Goal: Task Accomplishment & Management: Manage account settings

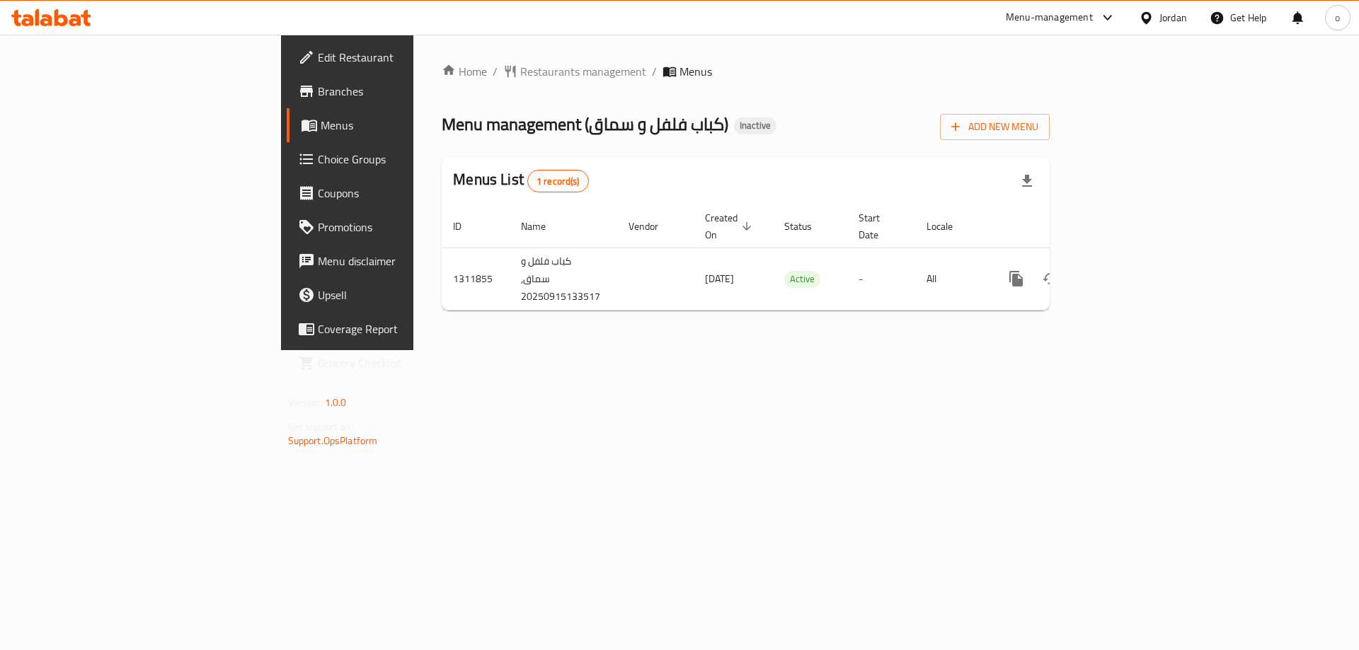
click at [321, 131] on span "Menus" at bounding box center [409, 125] width 176 height 17
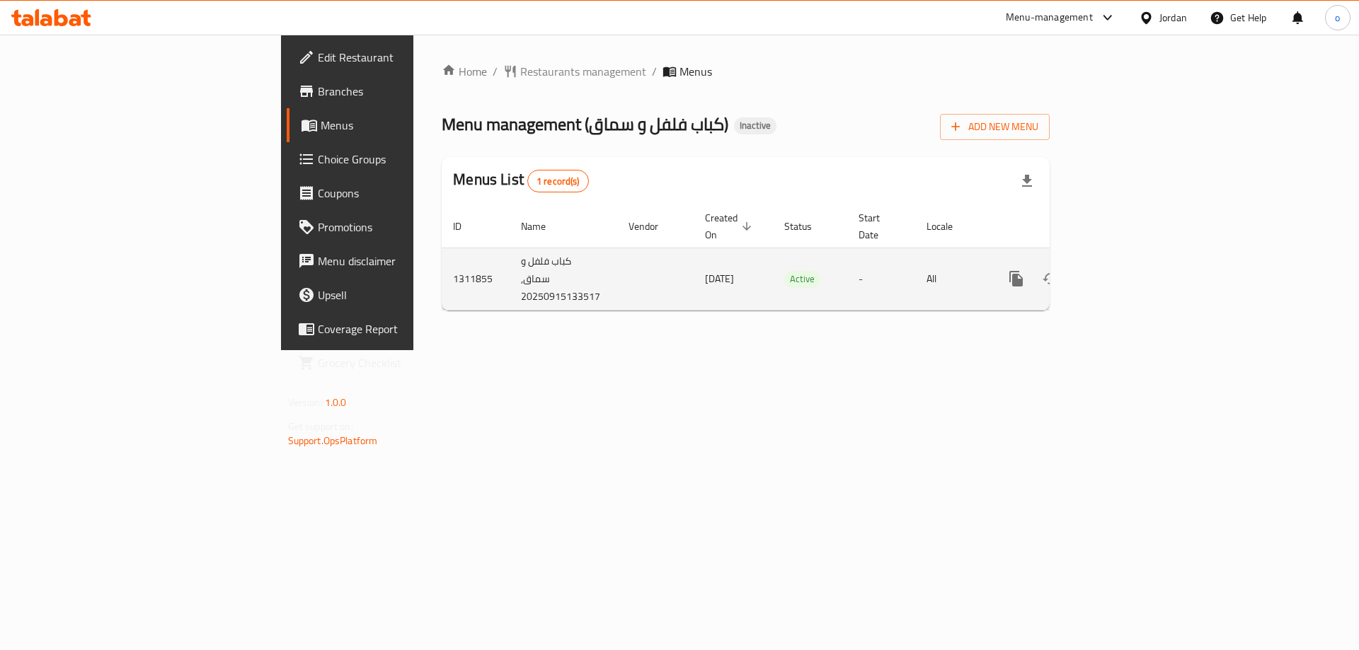
click at [1135, 262] on div "enhanced table" at bounding box center [1067, 279] width 136 height 34
click at [1127, 270] on icon "enhanced table" at bounding box center [1118, 278] width 17 height 17
click at [1135, 263] on link "enhanced table" at bounding box center [1118, 280] width 34 height 34
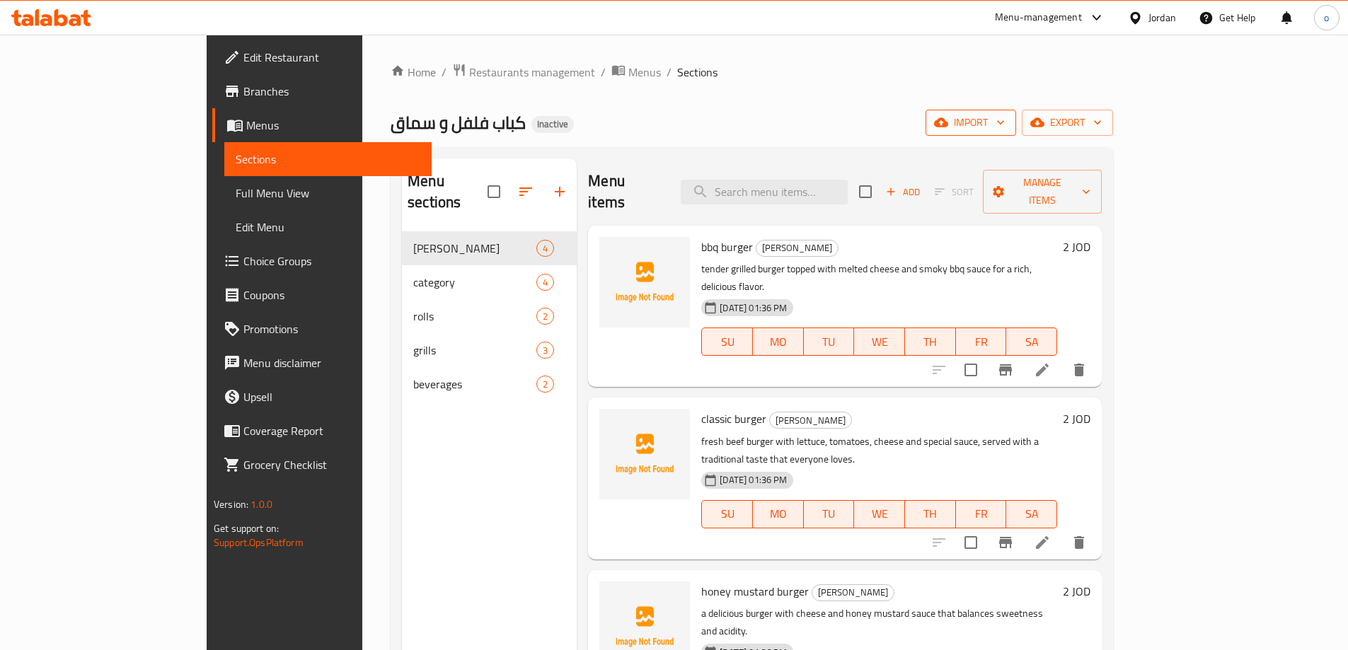
click at [1005, 117] on span "import" at bounding box center [971, 123] width 68 height 18
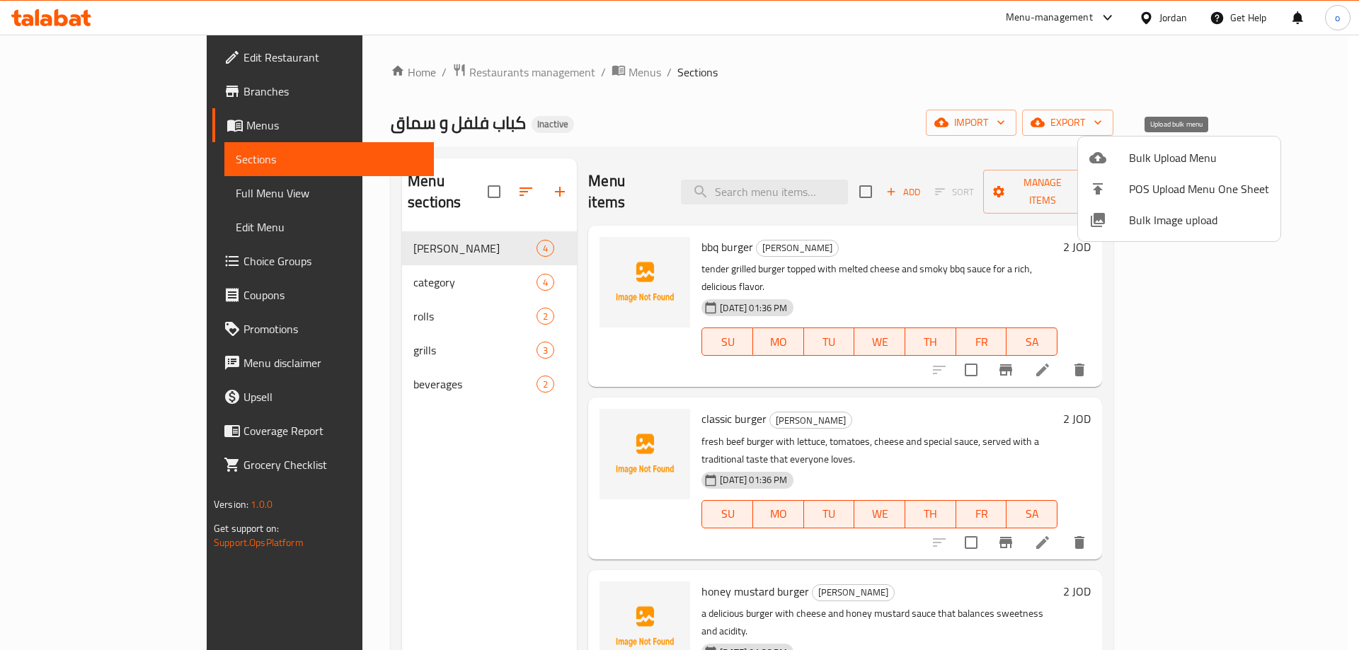
click at [1158, 163] on span "Bulk Upload Menu" at bounding box center [1199, 157] width 140 height 17
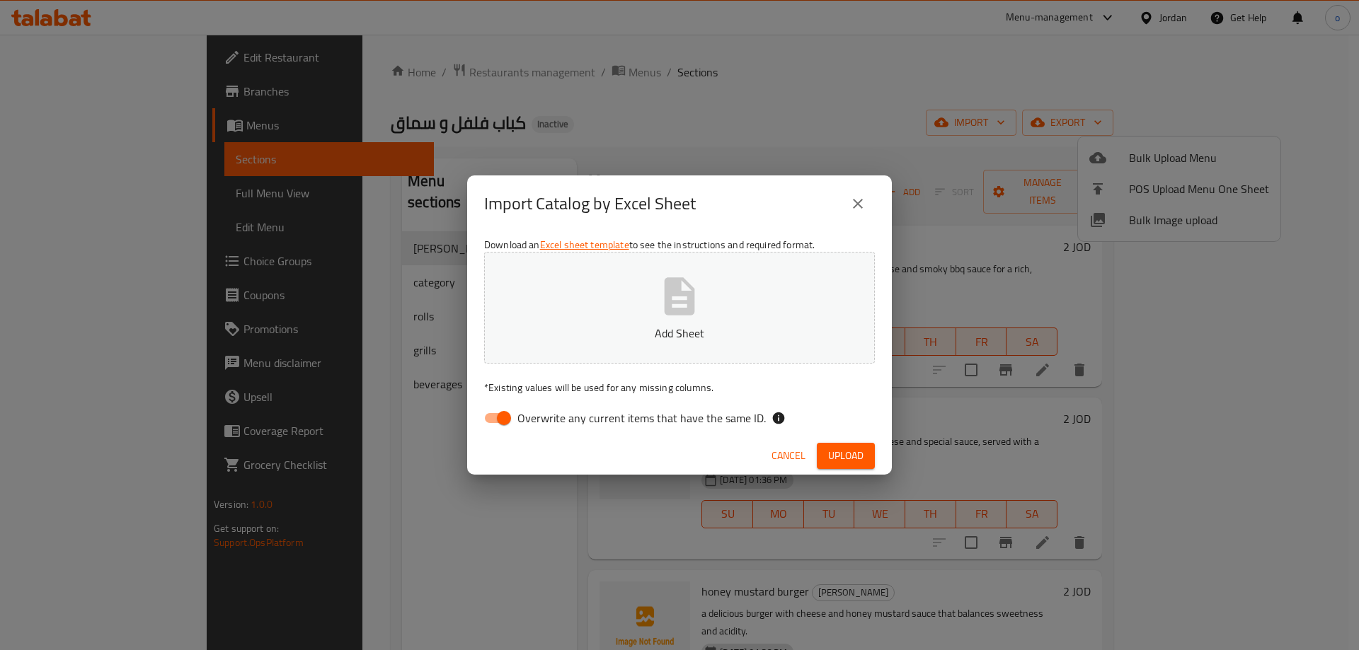
click at [607, 293] on button "Add Sheet" at bounding box center [679, 308] width 391 height 112
click at [503, 416] on input "Overwrite any current items that have the same ID." at bounding box center [504, 418] width 81 height 27
checkbox input "false"
click at [831, 459] on span "Upload" at bounding box center [845, 456] width 35 height 18
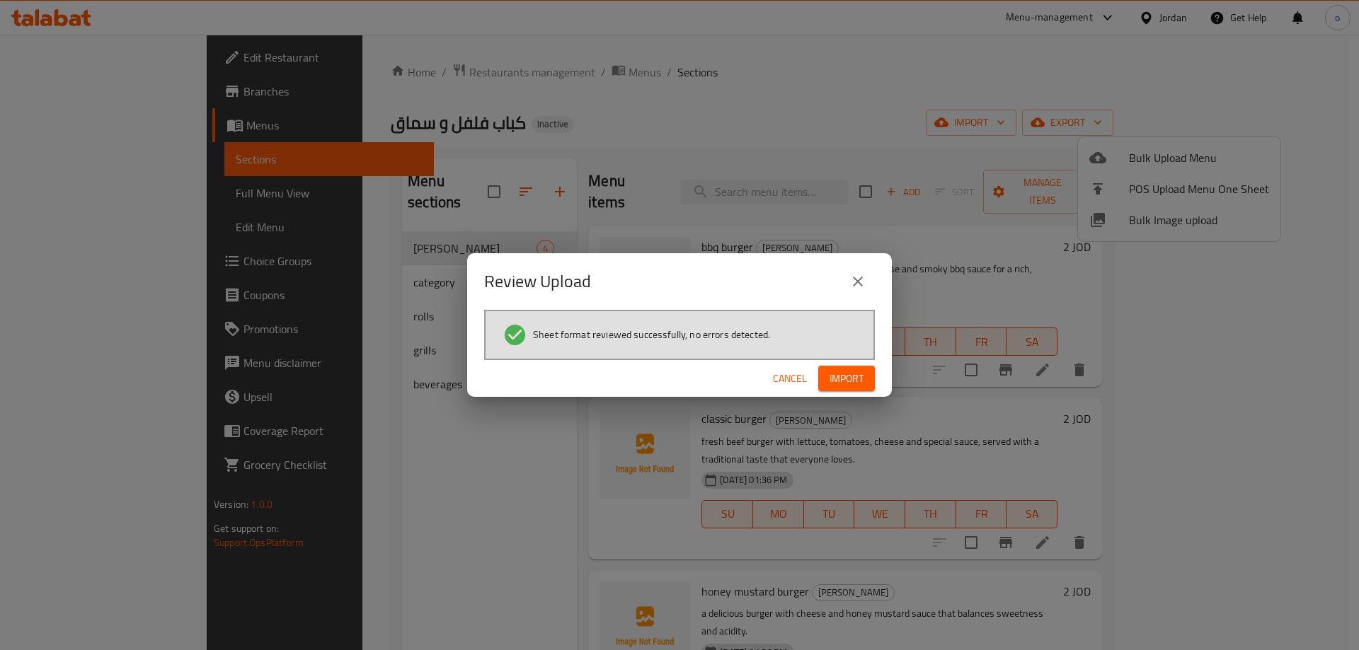
click at [853, 389] on button "Import" at bounding box center [846, 379] width 57 height 26
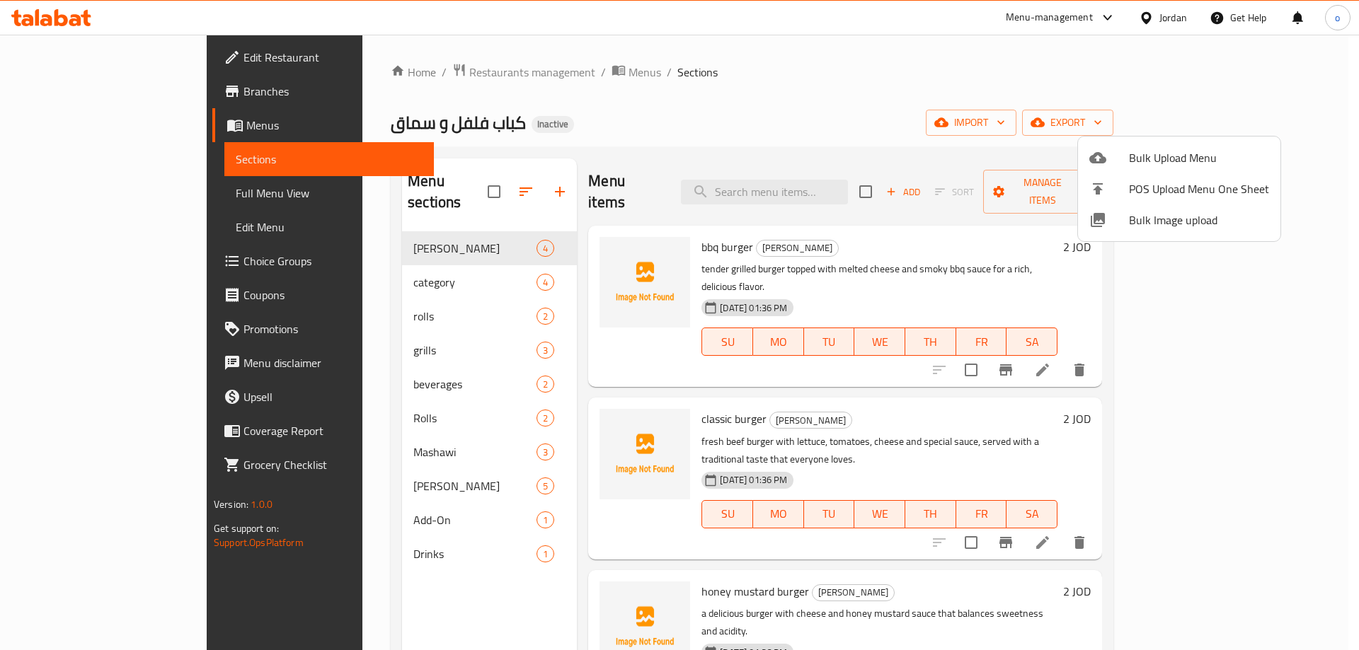
click at [607, 363] on div at bounding box center [679, 325] width 1359 height 650
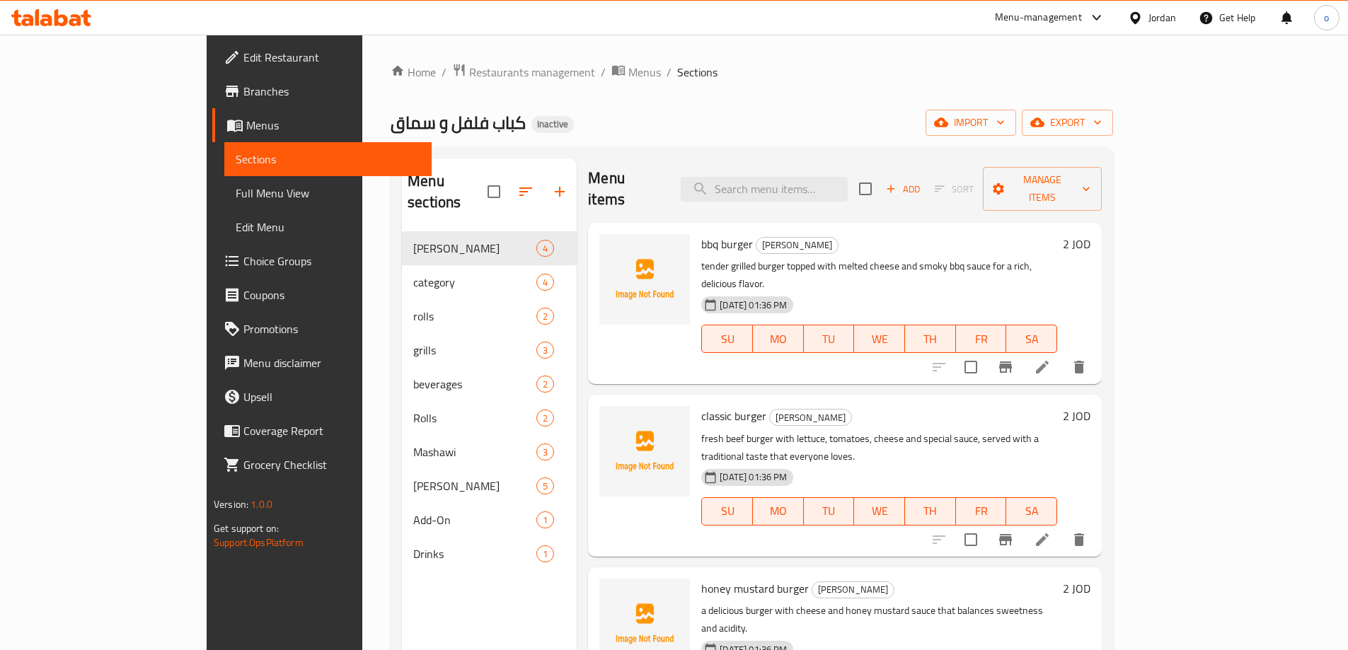
scroll to position [4, 0]
click at [609, 406] on img at bounding box center [644, 451] width 91 height 91
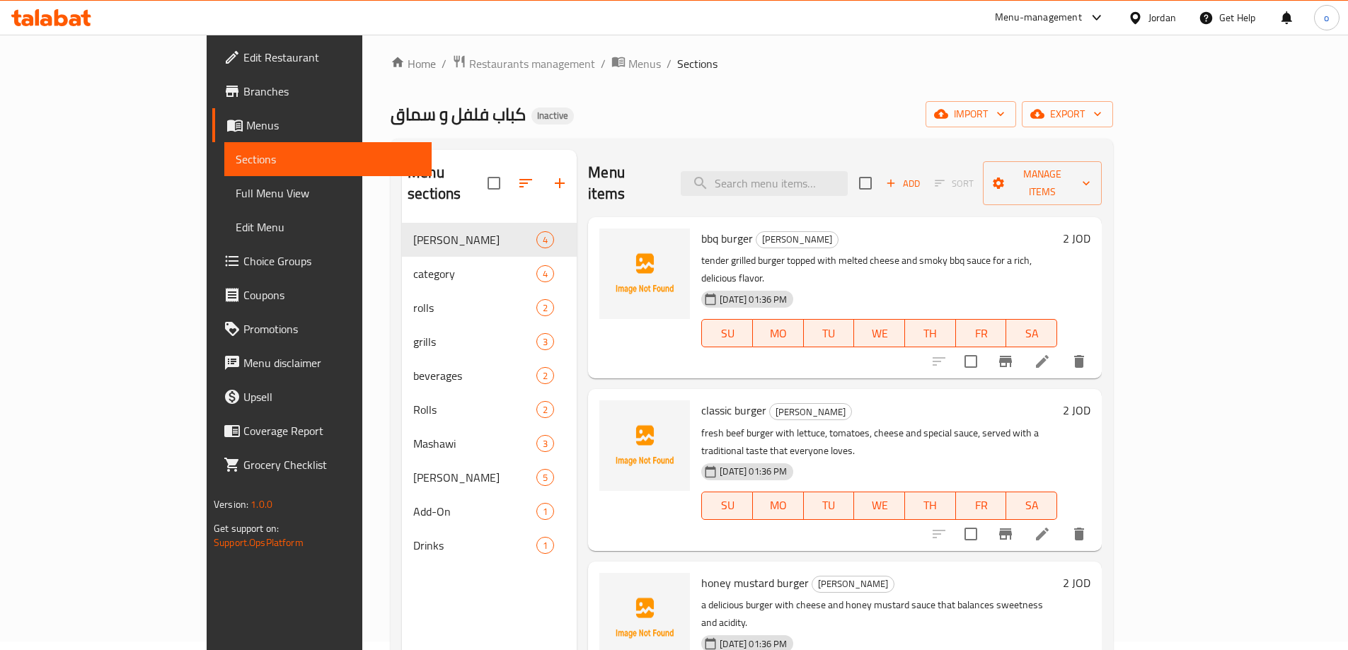
scroll to position [0, 0]
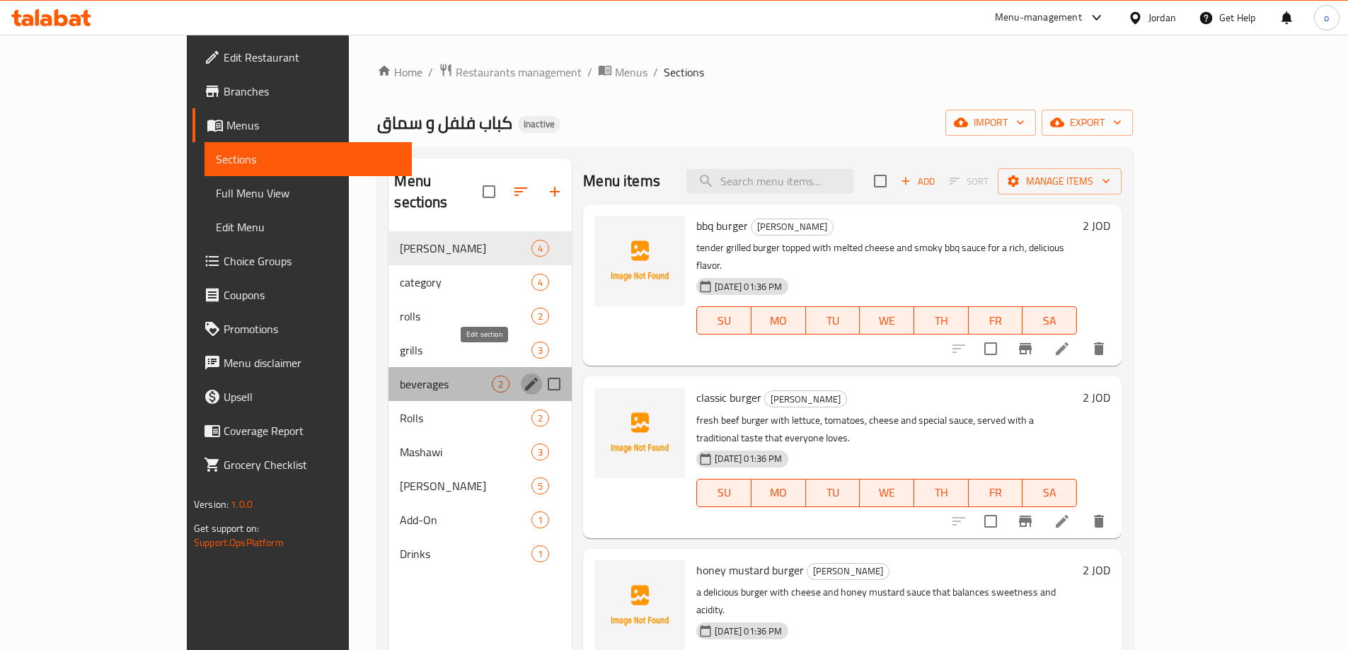
click at [525, 378] on icon "edit" at bounding box center [531, 384] width 13 height 13
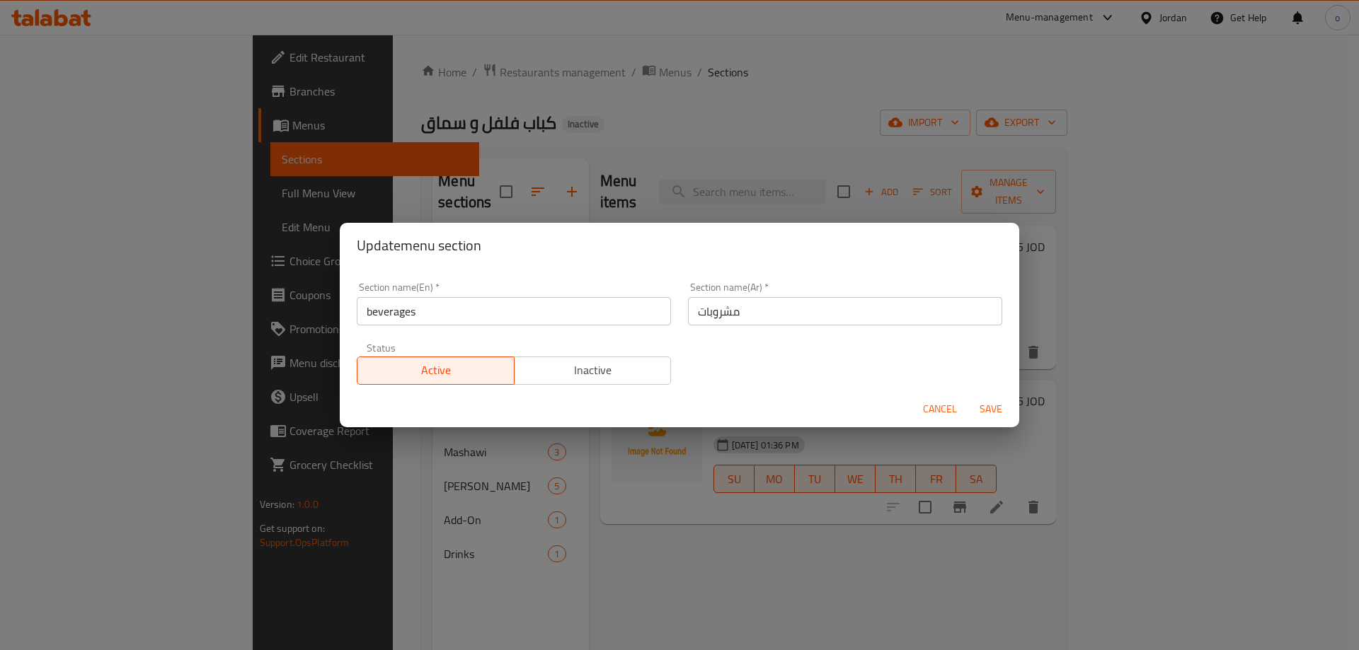
drag, startPoint x: 661, startPoint y: 459, endPoint x: 561, endPoint y: 433, distance: 103.7
click at [660, 459] on div "Update menu section Section name(En)   * beverages Section name(En) * Section n…" at bounding box center [679, 325] width 1359 height 650
click at [948, 413] on span "Cancel" at bounding box center [940, 410] width 34 height 18
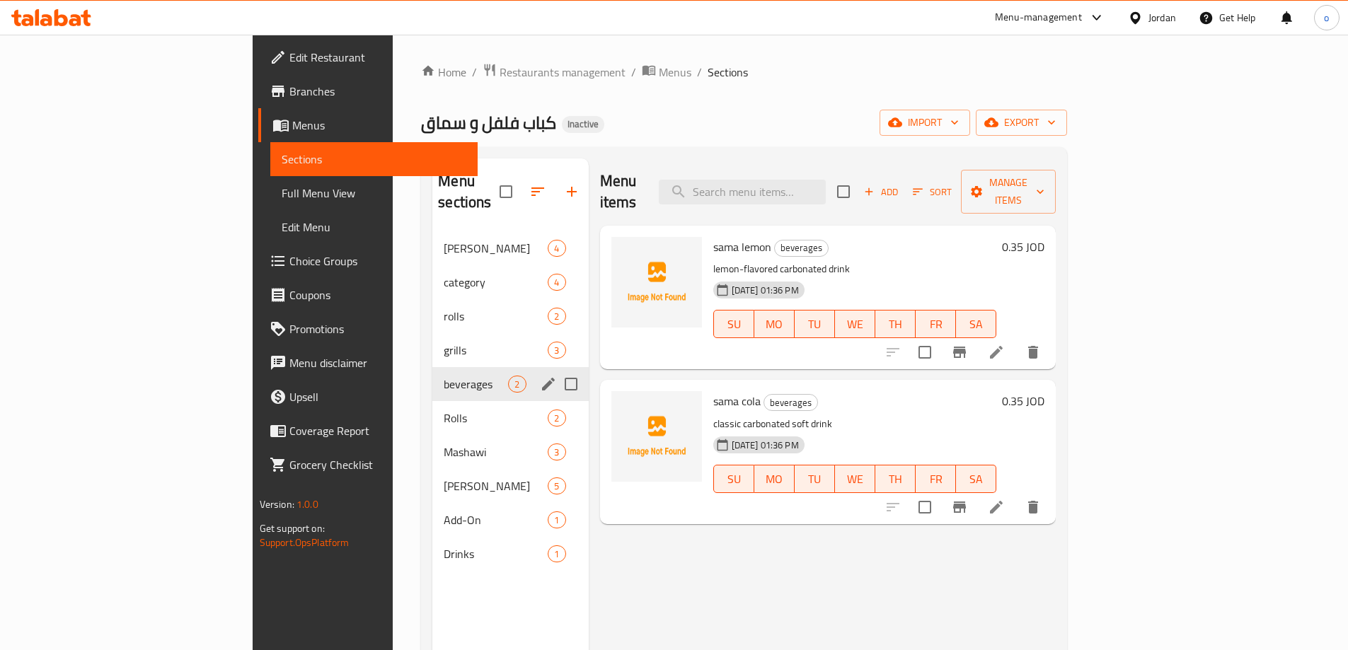
click at [282, 195] on span "Full Menu View" at bounding box center [374, 193] width 185 height 17
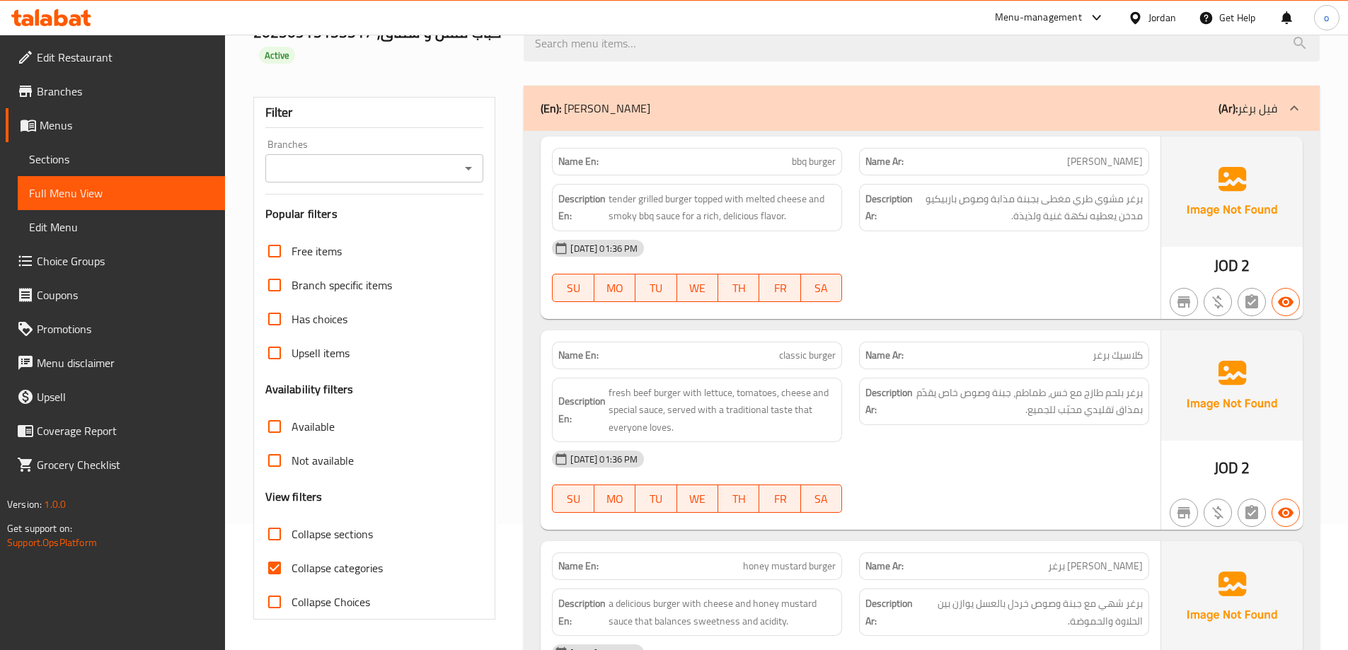
scroll to position [283, 0]
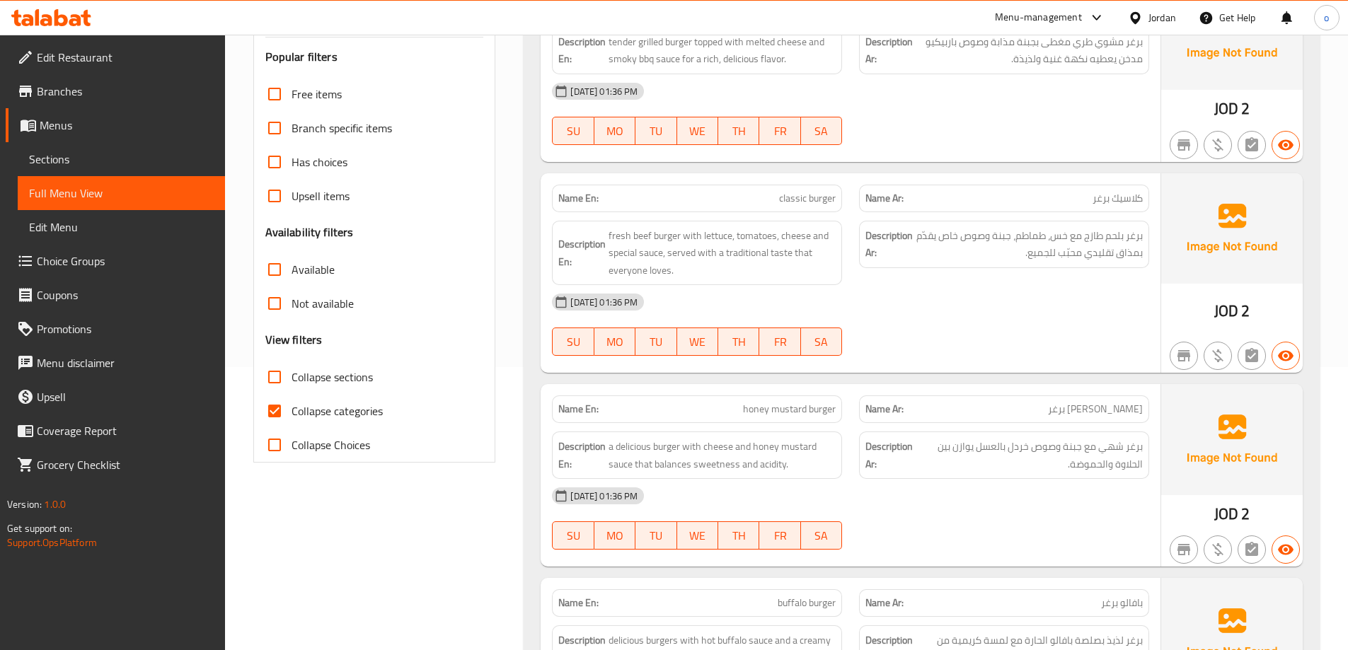
click at [286, 414] on input "Collapse categories" at bounding box center [275, 411] width 34 height 34
checkbox input "false"
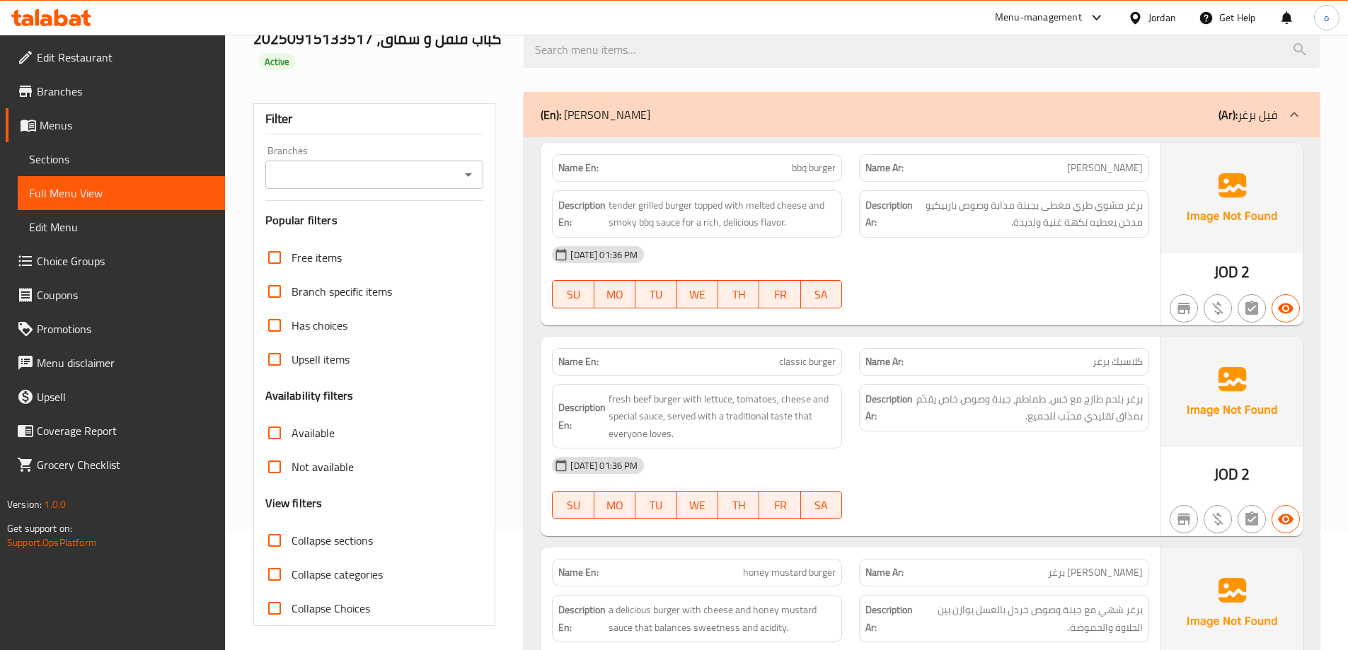
scroll to position [0, 0]
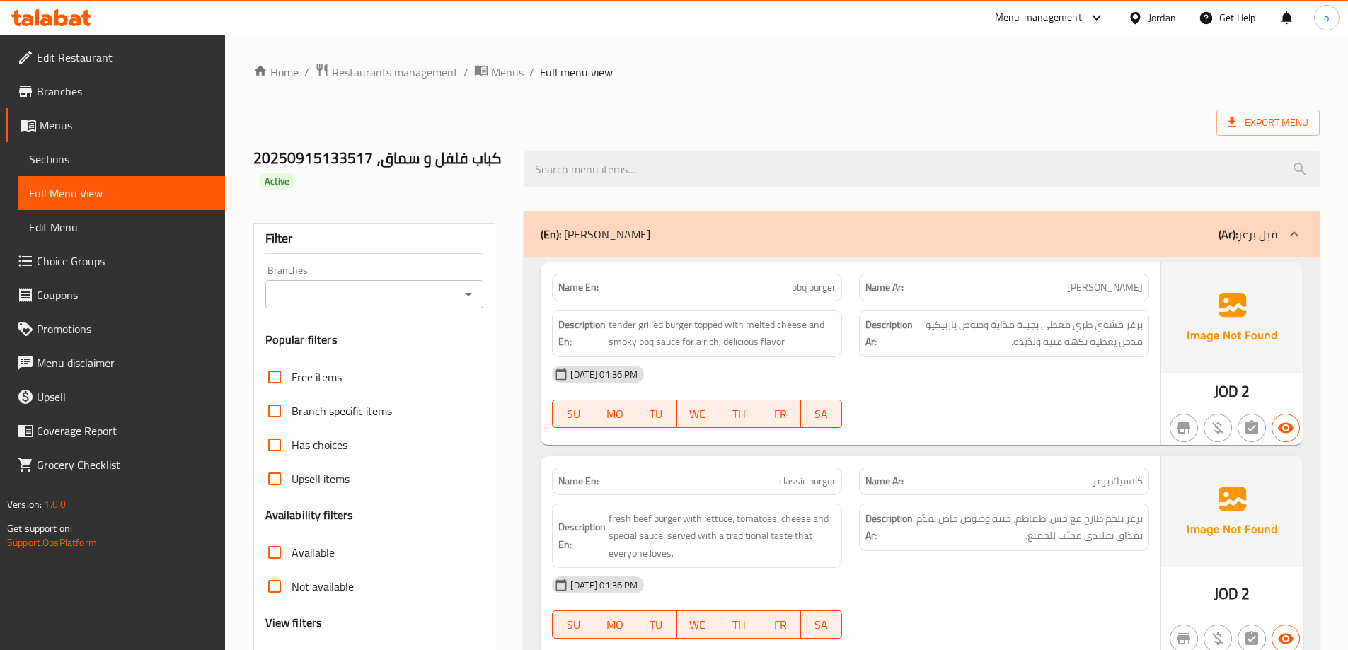
click at [129, 93] on span "Branches" at bounding box center [125, 91] width 177 height 17
